Goal: Communication & Community: Answer question/provide support

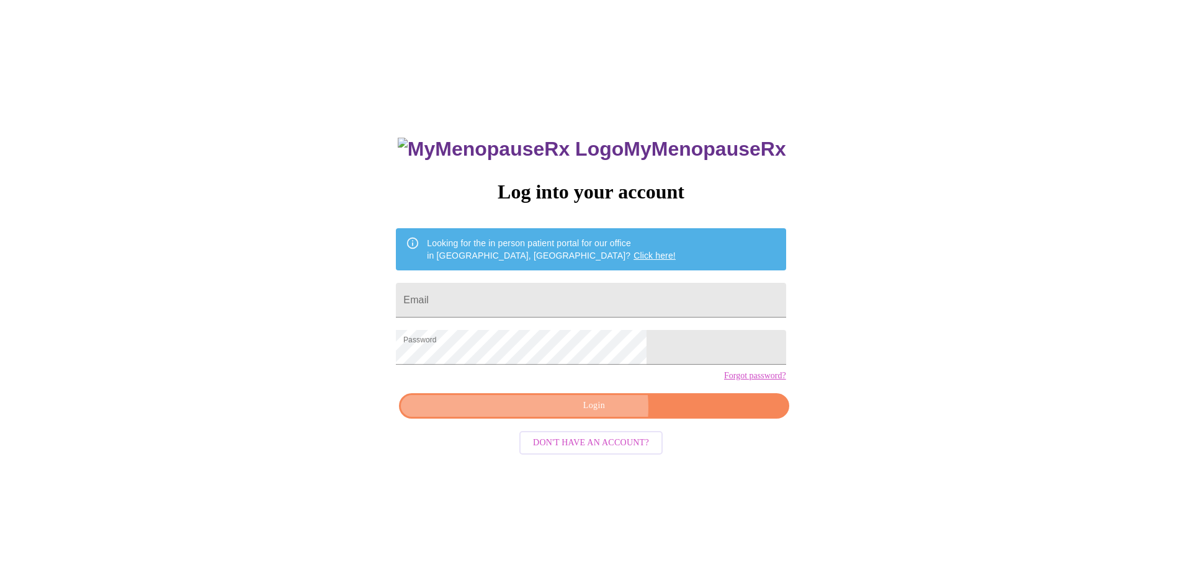
click at [593, 414] on span "Login" at bounding box center [593, 406] width 361 height 16
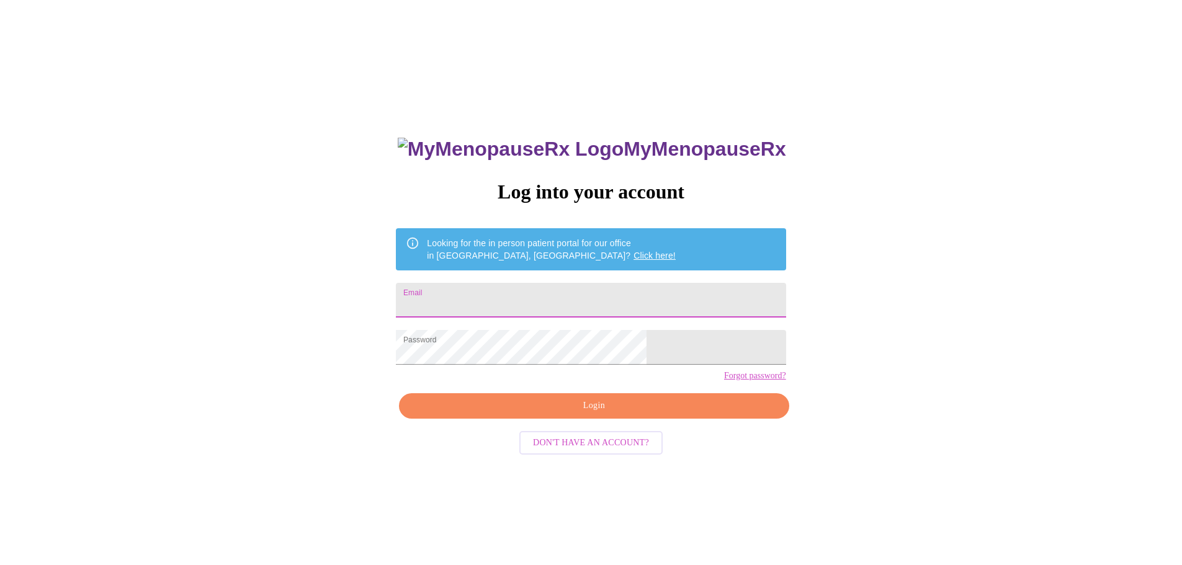
click at [489, 295] on input "Email" at bounding box center [591, 300] width 390 height 35
type input "[EMAIL_ADDRESS][DOMAIN_NAME]"
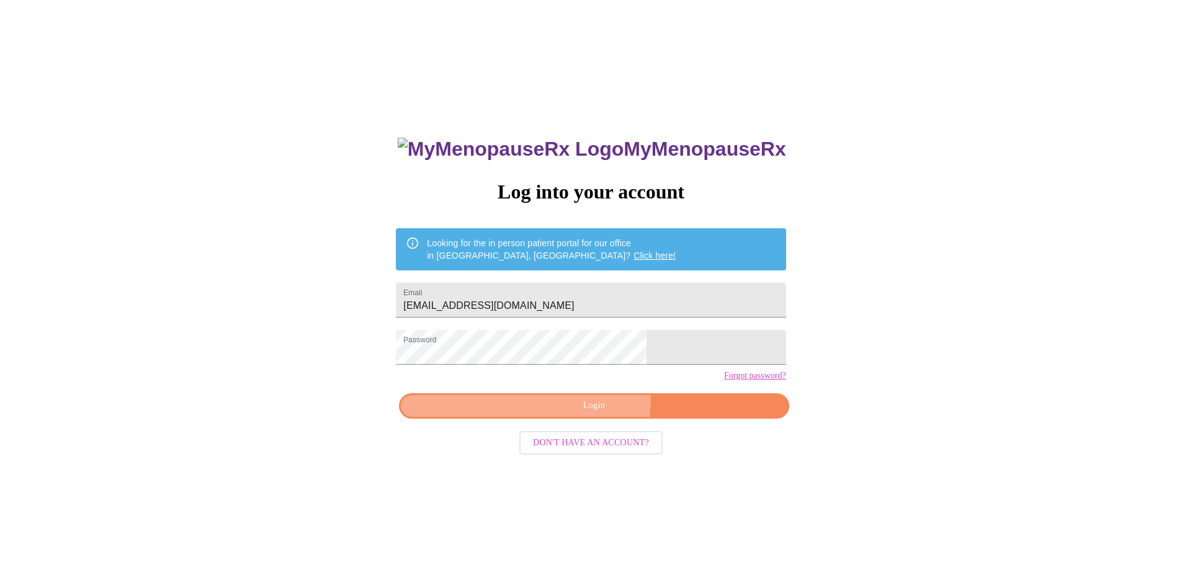
click at [595, 414] on span "Login" at bounding box center [593, 406] width 361 height 16
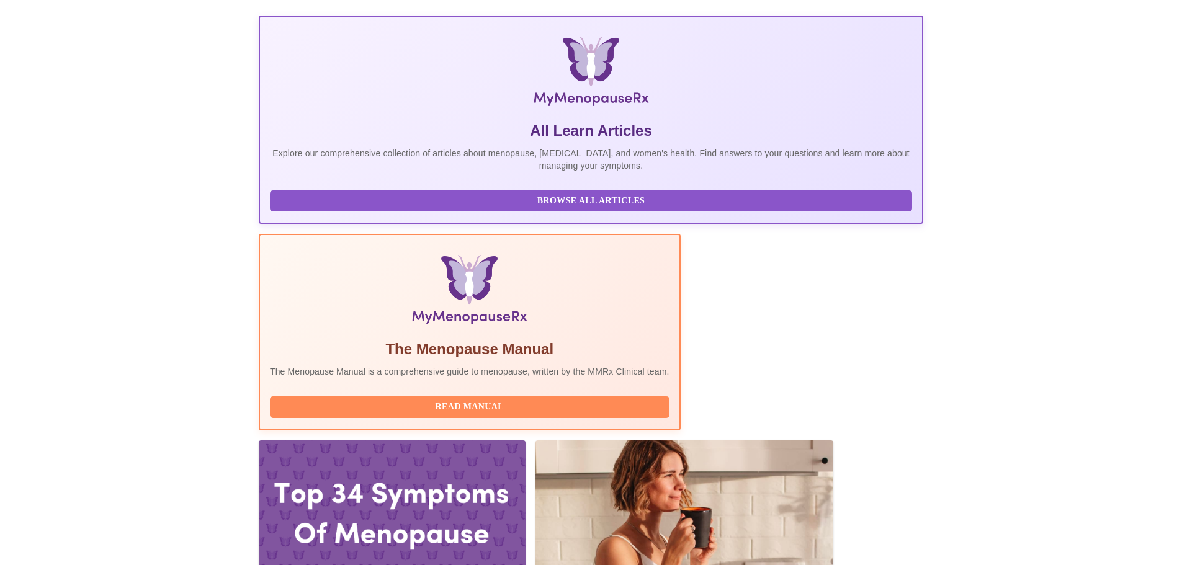
scroll to position [174, 0]
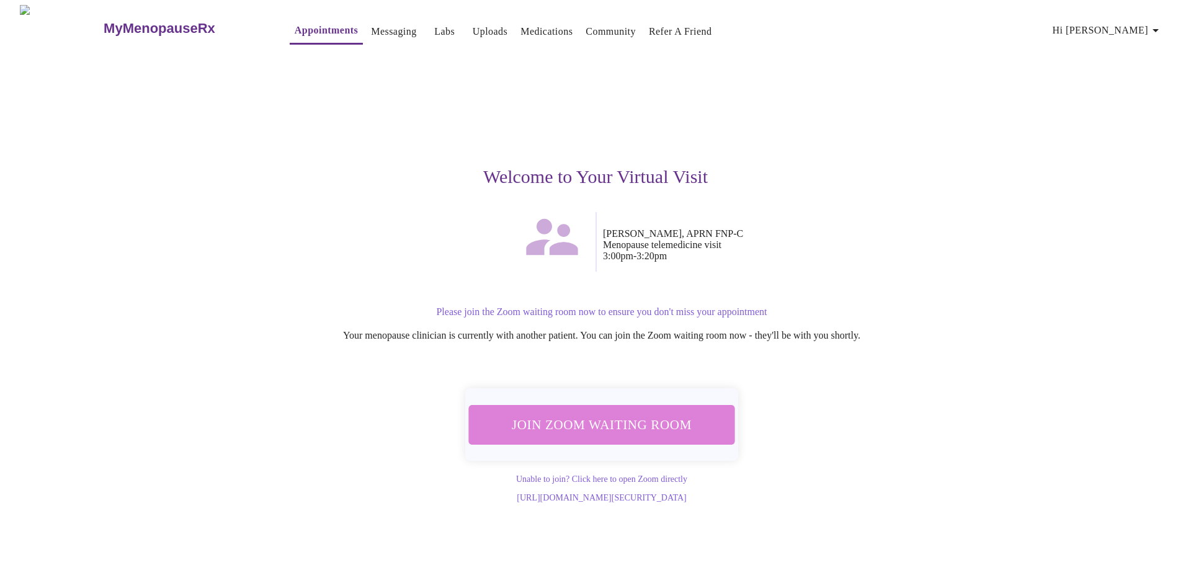
click at [630, 416] on span "Join Zoom Waiting Room" at bounding box center [601, 424] width 233 height 23
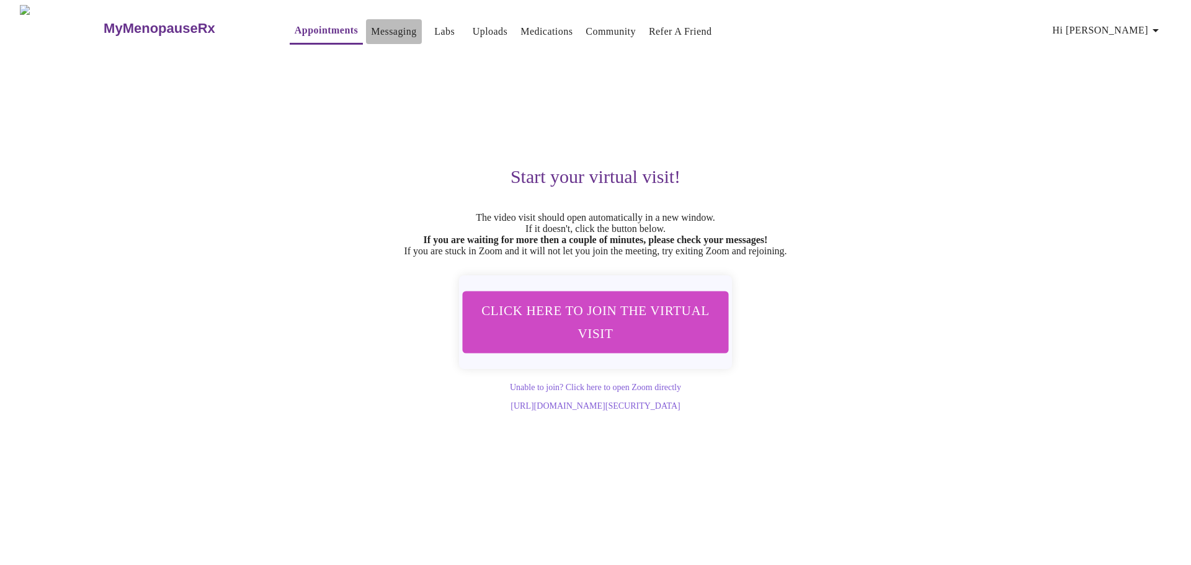
click at [371, 27] on link "Messaging" at bounding box center [393, 31] width 45 height 17
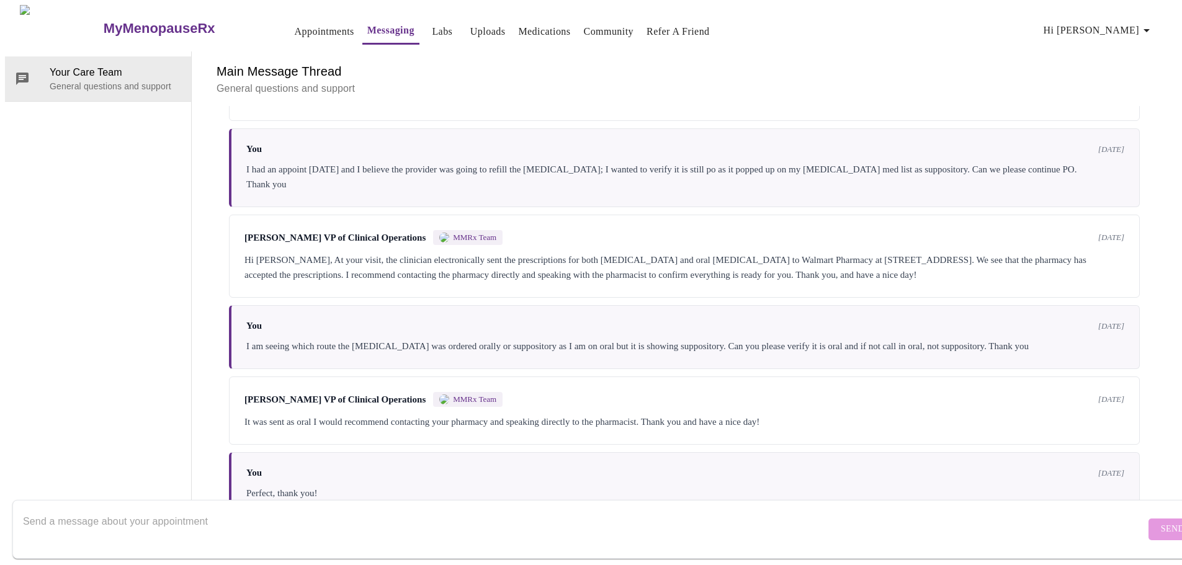
scroll to position [1720, 0]
click at [254, 509] on textarea "Send a message about your appointment" at bounding box center [584, 529] width 1123 height 40
type textarea "For the Provider: BP 119.86, HR 86. Thank you"
click at [1161, 522] on span "Send" at bounding box center [1173, 530] width 24 height 16
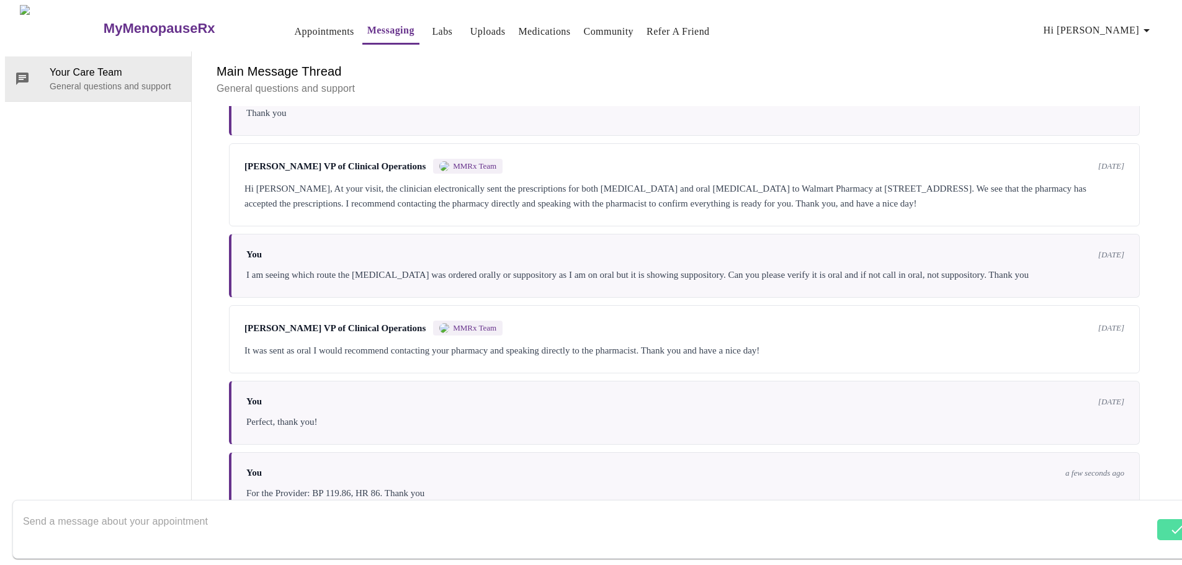
scroll to position [1795, 0]
click at [185, 512] on textarea "Send a message about your appointment" at bounding box center [584, 529] width 1123 height 40
type textarea "Sorry, BP 119/86"
click at [1161, 522] on span "Send" at bounding box center [1173, 530] width 24 height 16
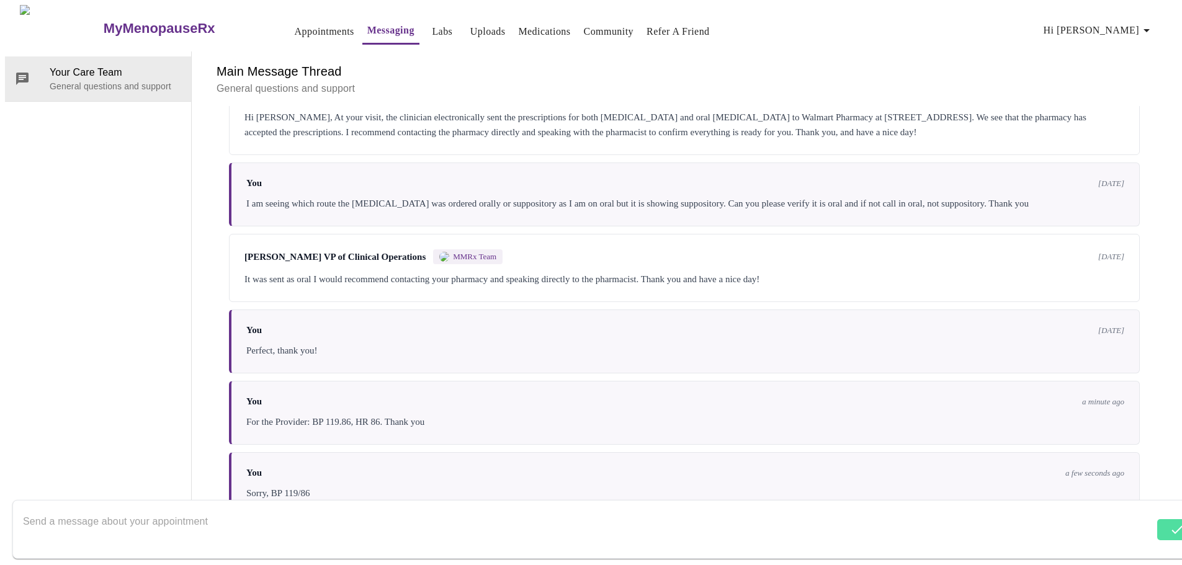
scroll to position [1870, 0]
